Goal: Information Seeking & Learning: Find specific fact

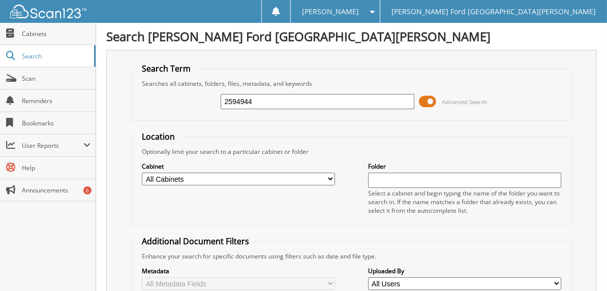
type input "2594944"
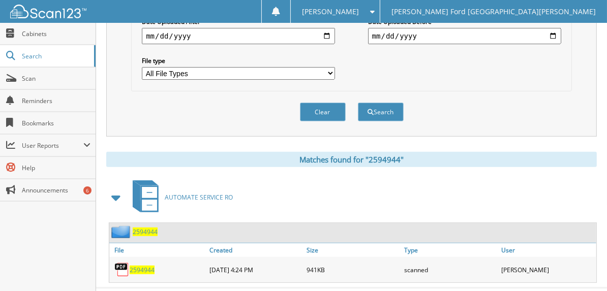
scroll to position [326, 0]
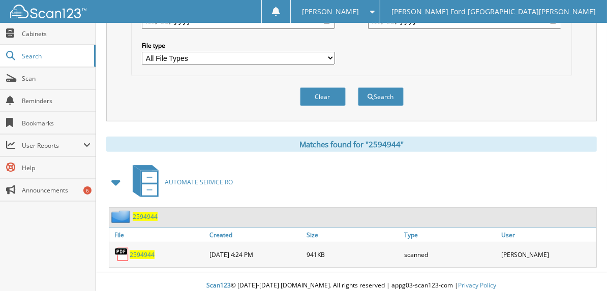
click at [140, 251] on span "2594944" at bounding box center [142, 255] width 25 height 9
click at [201, 52] on select "All File Types DOCX PDF TXT" at bounding box center [238, 58] width 193 height 13
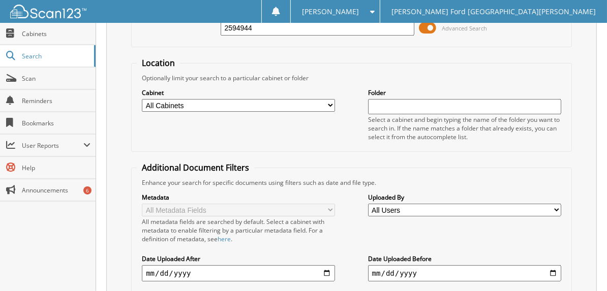
scroll to position [21, 0]
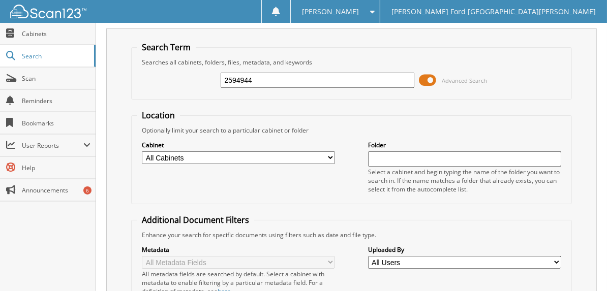
click at [270, 80] on input "2594944" at bounding box center [317, 80] width 193 height 15
type input "2594994"
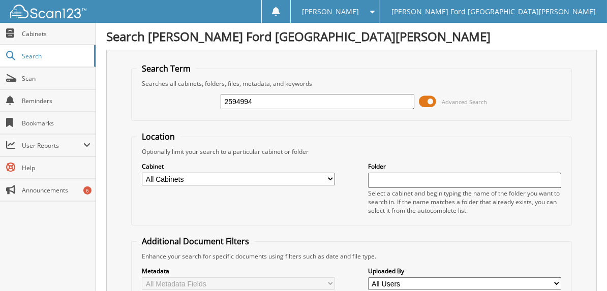
drag, startPoint x: 271, startPoint y: 101, endPoint x: 179, endPoint y: 113, distance: 92.8
click at [179, 113] on div "2594994 Advanced Search" at bounding box center [352, 101] width 430 height 27
type input "2594994"
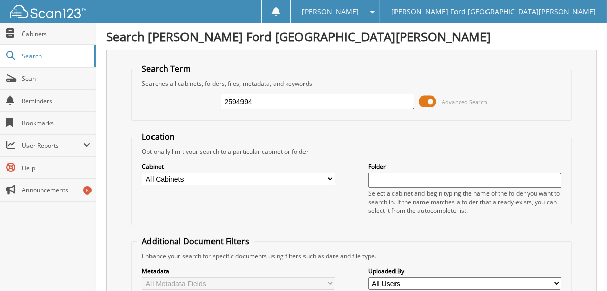
click at [319, 180] on select "All Cabinets ACCOUNTS PAYABLE ARCHIVE UCS RO AUTOMATE QUICK LANE RO AUTOMATE SE…" at bounding box center [238, 179] width 193 height 13
click at [271, 201] on div "Cabinet All Cabinets ACCOUNTS PAYABLE ARCHIVE UCS RO AUTOMATE QUICK LANE RO AUT…" at bounding box center [352, 188] width 430 height 64
drag, startPoint x: 195, startPoint y: 112, endPoint x: 104, endPoint y: 124, distance: 91.2
click at [104, 124] on div "Search Lynch Ford Mt Vernon Search Term Searches all cabinets, folders, files, …" at bounding box center [351, 257] width 511 height 514
type input "2594994"
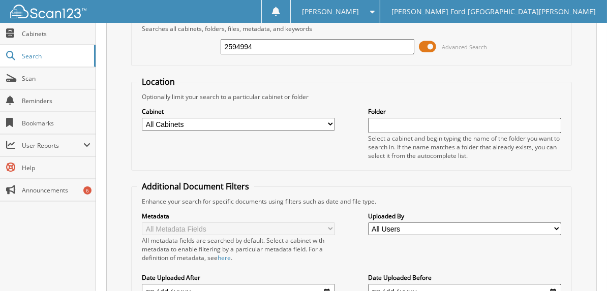
scroll to position [217, 0]
